Goal: Transaction & Acquisition: Book appointment/travel/reservation

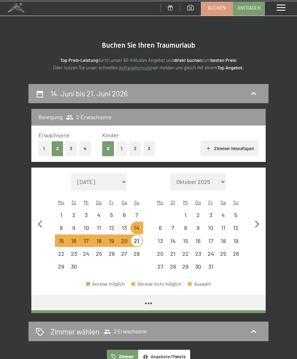
select select "[DATE]"
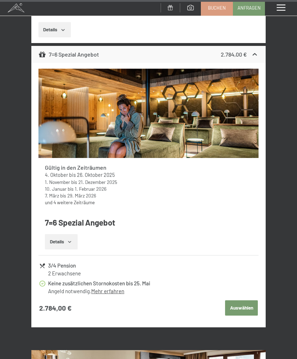
select select "[DATE]"
select select "2026-07-01"
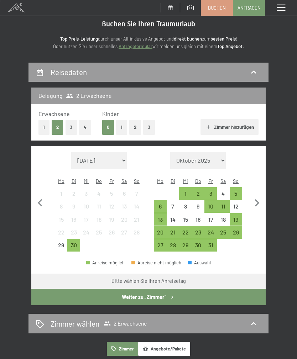
scroll to position [23, 0]
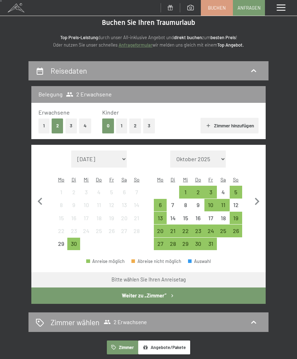
click at [258, 199] on icon "button" at bounding box center [256, 201] width 15 height 15
select select "2025-10-01"
select select "2025-11-01"
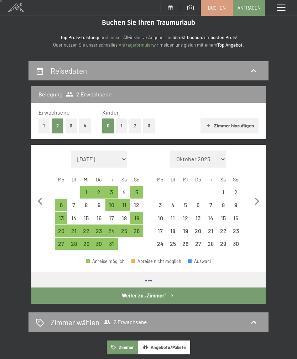
click at [257, 198] on icon "button" at bounding box center [257, 201] width 5 height 7
select select "2025-11-01"
select select "2025-12-01"
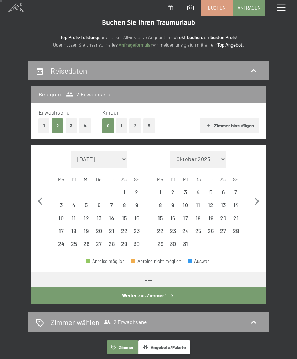
click at [258, 195] on icon "button" at bounding box center [256, 201] width 15 height 15
select select "2025-12-01"
select select "2026-01-01"
click at [258, 194] on icon "button" at bounding box center [256, 201] width 15 height 15
select select "2026-01-01"
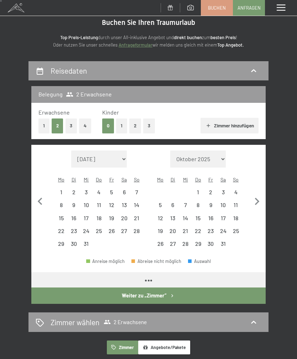
select select "2026-02-01"
click at [257, 195] on icon "button" at bounding box center [256, 201] width 15 height 15
select select "2026-02-01"
select select "2026-03-01"
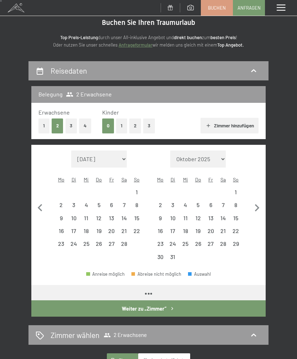
click at [257, 195] on button "button" at bounding box center [256, 207] width 15 height 113
click at [258, 194] on button "button" at bounding box center [256, 207] width 15 height 113
select select "2026-04-01"
select select "2026-05-01"
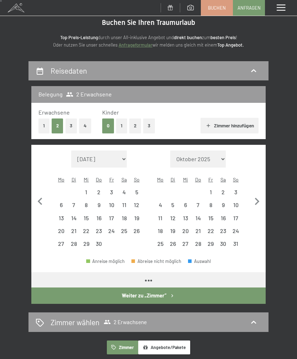
click at [258, 194] on icon "button" at bounding box center [256, 201] width 15 height 15
select select "2026-05-01"
select select "2026-06-01"
select select "2026-05-01"
select select "2026-06-01"
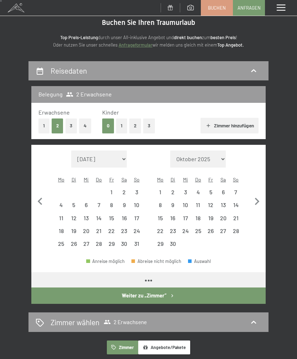
click at [257, 194] on icon "button" at bounding box center [256, 201] width 15 height 15
select select "2026-06-01"
select select "2026-07-01"
select select "2026-06-01"
select select "2026-07-01"
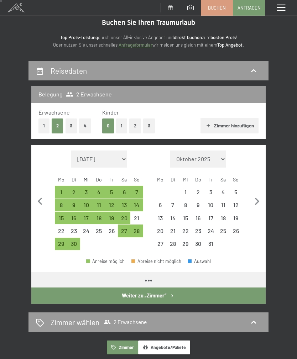
select select "2026-06-01"
select select "2026-07-01"
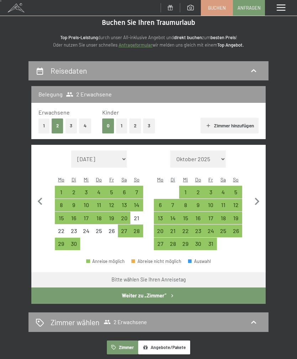
scroll to position [0, 0]
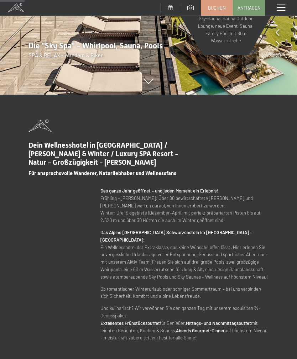
scroll to position [232, 0]
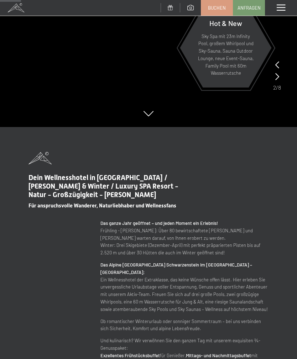
click at [221, 6] on span "Buchen" at bounding box center [217, 8] width 18 height 6
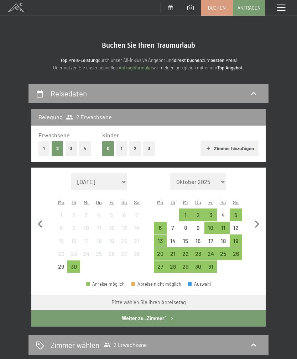
click at [259, 217] on icon "button" at bounding box center [256, 224] width 15 height 15
select select "[DATE]"
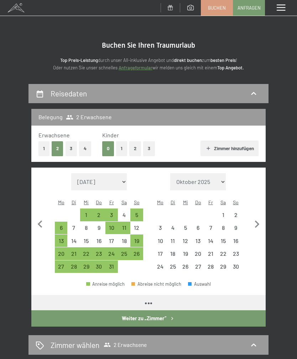
click at [259, 217] on icon "button" at bounding box center [256, 224] width 15 height 15
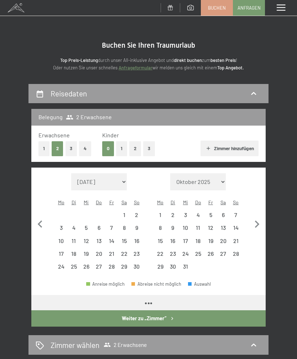
click at [256, 211] on button "button" at bounding box center [256, 223] width 15 height 100
click at [256, 210] on button "button" at bounding box center [256, 223] width 15 height 100
select select "2026-01-01"
select select "2026-02-01"
click at [257, 211] on button "button" at bounding box center [256, 223] width 15 height 100
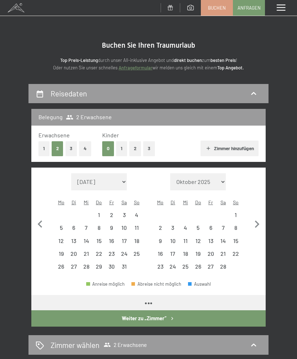
select select "[DATE]"
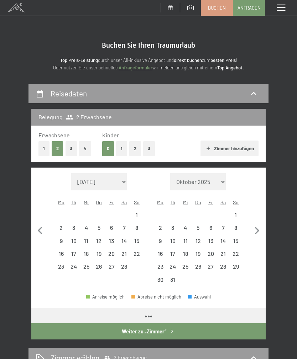
click at [257, 211] on button "button" at bounding box center [256, 229] width 15 height 113
select select "[DATE]"
click at [257, 211] on button "button" at bounding box center [256, 229] width 15 height 113
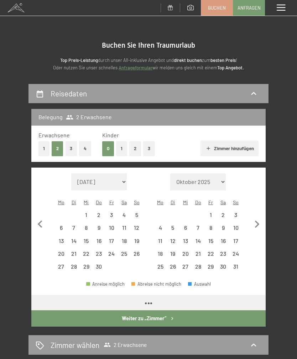
select select "[DATE]"
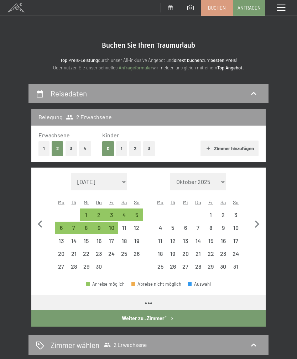
select select "[DATE]"
click at [255, 210] on button "button" at bounding box center [256, 223] width 15 height 100
select select "[DATE]"
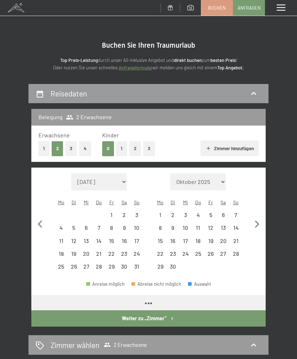
select select "[DATE]"
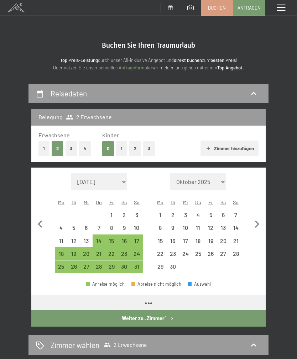
select select "[DATE]"
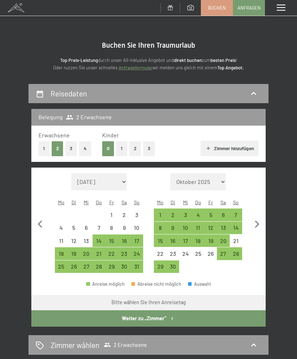
click at [238, 238] on div "21" at bounding box center [235, 243] width 11 height 11
select select "[DATE]"
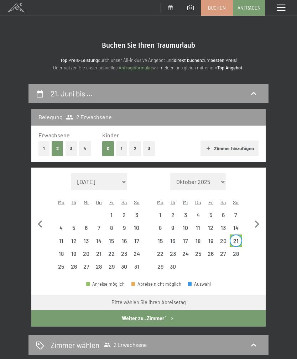
click at [241, 247] on div "28" at bounding box center [236, 253] width 12 height 12
select select "[DATE]"
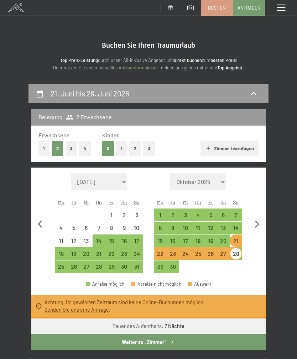
click at [254, 222] on icon "button" at bounding box center [256, 224] width 15 height 15
select select "[DATE]"
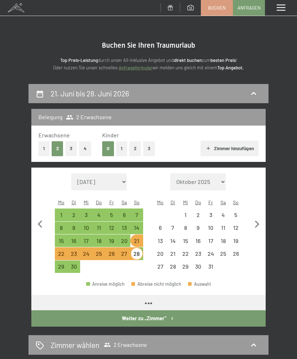
select select "[DATE]"
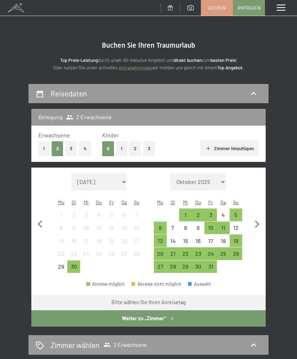
click at [259, 222] on icon "button" at bounding box center [256, 224] width 15 height 15
select select "[DATE]"
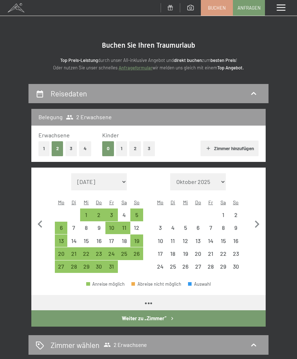
select select "[DATE]"
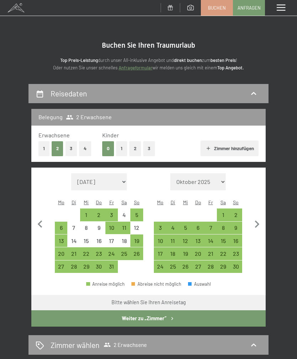
click at [253, 222] on icon "button" at bounding box center [256, 224] width 15 height 15
select select "[DATE]"
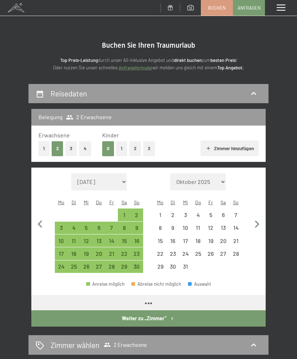
click at [253, 218] on icon "button" at bounding box center [256, 224] width 15 height 15
select select "[DATE]"
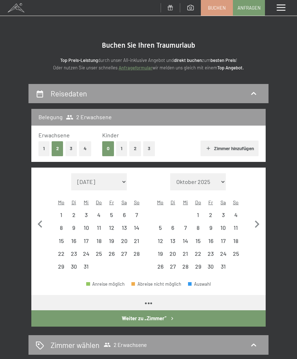
click at [250, 219] on icon "button" at bounding box center [256, 224] width 15 height 15
select select "[DATE]"
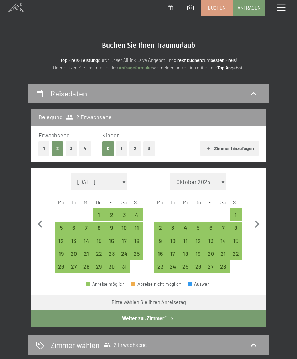
click at [258, 217] on icon "button" at bounding box center [256, 224] width 15 height 15
select select "[DATE]"
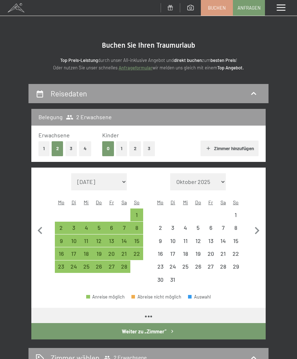
click at [254, 217] on button "button" at bounding box center [256, 229] width 15 height 113
select select "[DATE]"
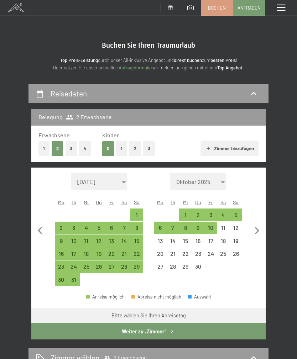
click at [255, 223] on icon "button" at bounding box center [256, 230] width 15 height 15
select select "[DATE]"
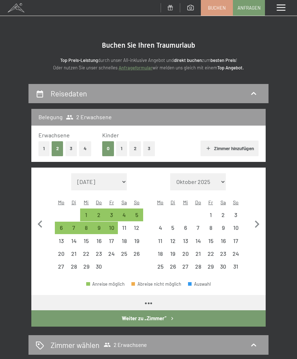
select select "[DATE]"
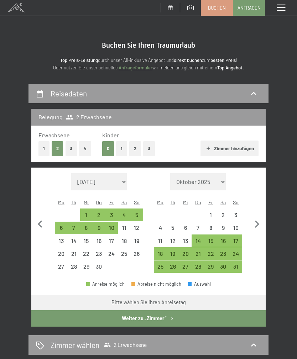
click at [258, 225] on icon "button" at bounding box center [256, 224] width 15 height 15
select select "[DATE]"
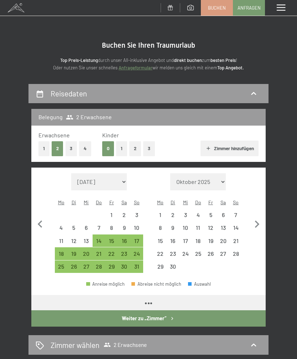
select select "[DATE]"
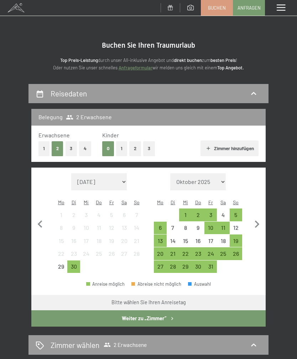
click at [258, 221] on icon "button" at bounding box center [257, 224] width 5 height 7
select select "[DATE]"
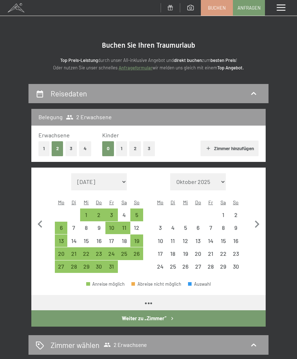
click at [257, 221] on icon "button" at bounding box center [257, 224] width 5 height 7
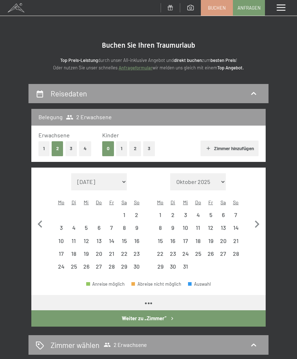
click at [256, 220] on icon "button" at bounding box center [256, 224] width 15 height 15
select select "[DATE]"
click at [255, 218] on icon "button" at bounding box center [256, 224] width 15 height 15
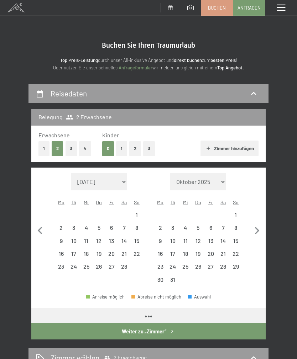
click at [255, 223] on icon "button" at bounding box center [256, 230] width 15 height 15
click at [256, 218] on button "button" at bounding box center [256, 229] width 15 height 113
click at [255, 227] on icon "button" at bounding box center [257, 230] width 5 height 7
select select "2026-05-01"
select select "2026-06-01"
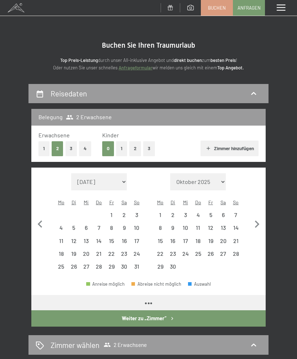
select select "2026-05-01"
select select "2026-06-01"
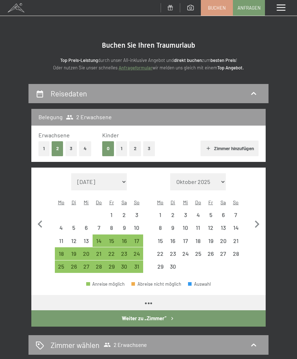
select select "2026-05-01"
select select "2026-06-01"
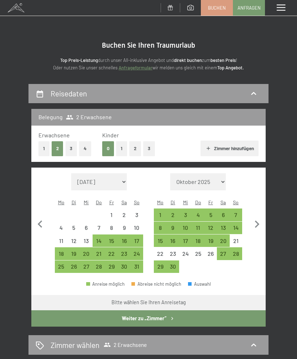
click at [239, 225] on div "14" at bounding box center [235, 230] width 11 height 11
select select "2026-05-01"
select select "2026-06-01"
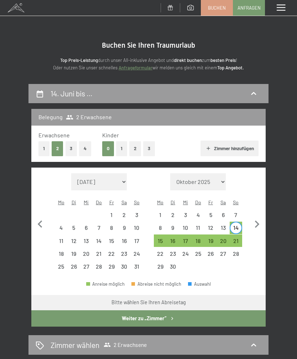
click at [239, 238] on div "21" at bounding box center [235, 243] width 11 height 11
select select "2026-05-01"
select select "2026-06-01"
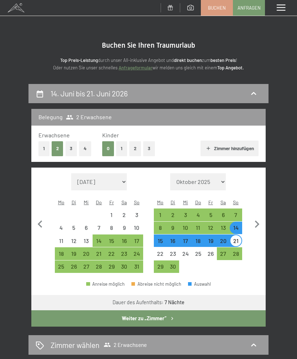
click at [246, 310] on button "Weiter zu „Zimmer“" at bounding box center [148, 318] width 234 height 16
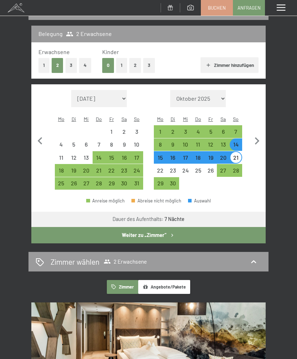
select select "2026-05-01"
select select "2026-06-01"
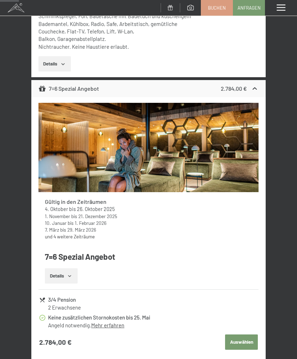
scroll to position [292, 0]
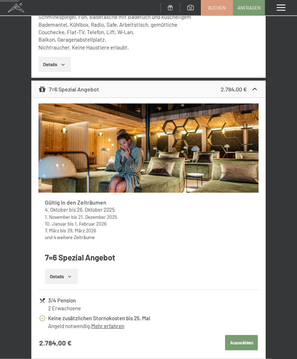
click at [256, 88] on icon at bounding box center [255, 89] width 4 height 2
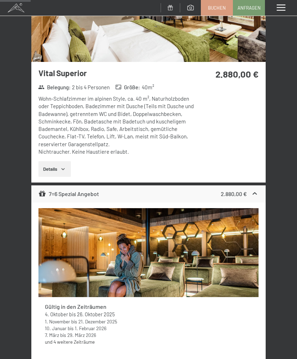
scroll to position [452, 0]
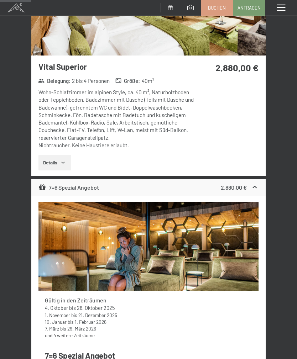
click at [257, 188] on icon at bounding box center [254, 187] width 7 height 7
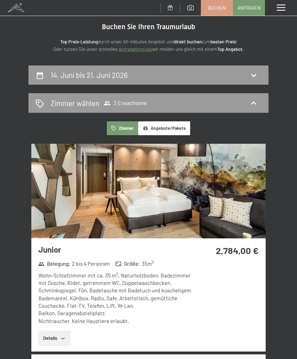
scroll to position [0, 0]
